Goal: Go to known website: Go to known website

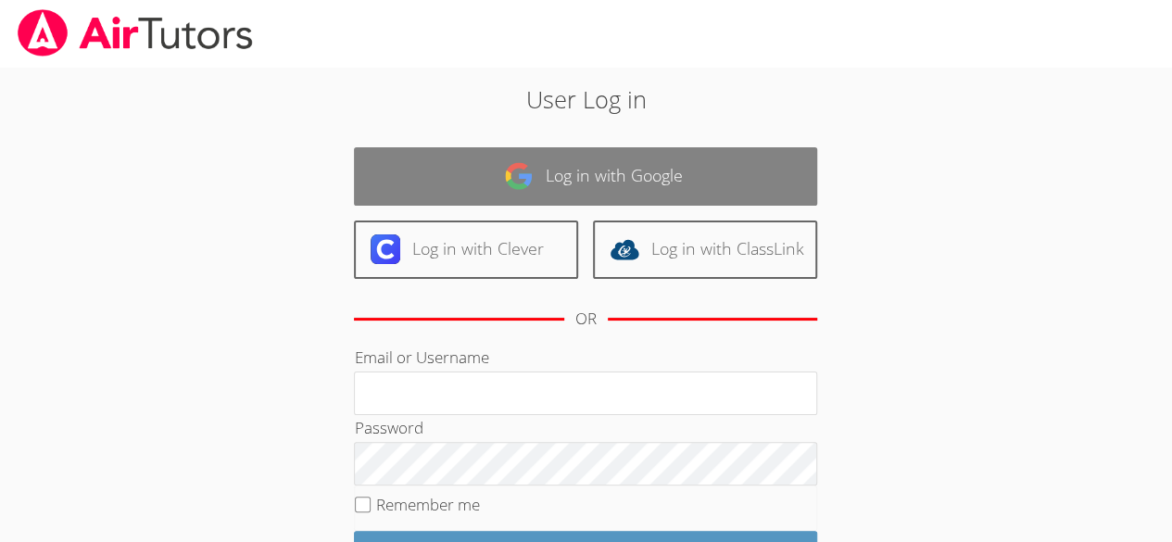
click at [600, 179] on link "Log in with Google" at bounding box center [585, 176] width 463 height 58
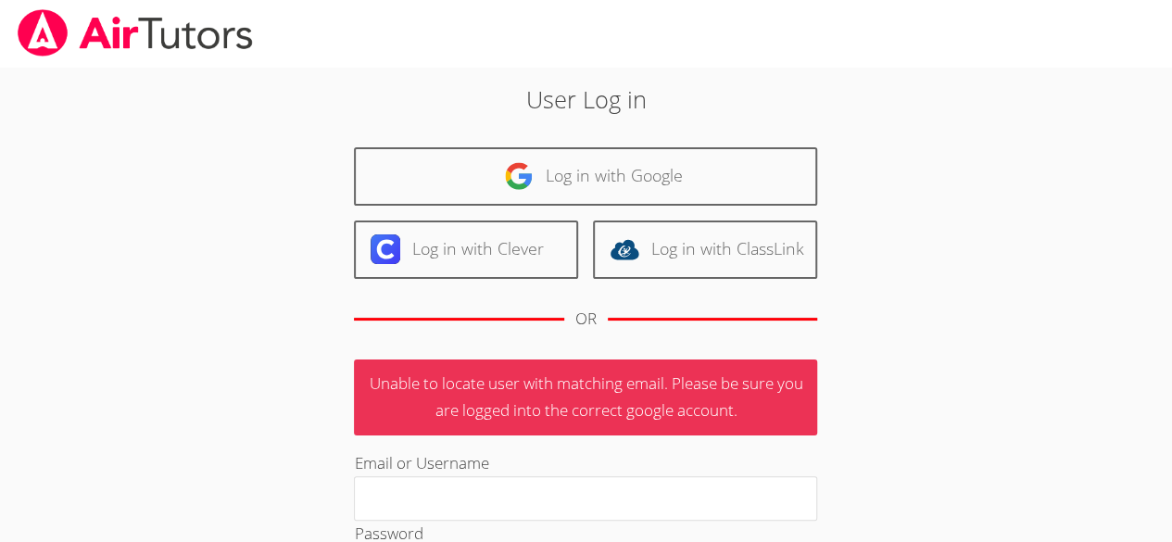
drag, startPoint x: 1169, startPoint y: 140, endPoint x: 1185, endPoint y: 207, distance: 68.5
click at [1171, 255] on html "User Log in Log in with Google Log in with Clever Log in with ClassLink OR Unab…" at bounding box center [586, 271] width 1172 height 542
